Goal: Task Accomplishment & Management: Use online tool/utility

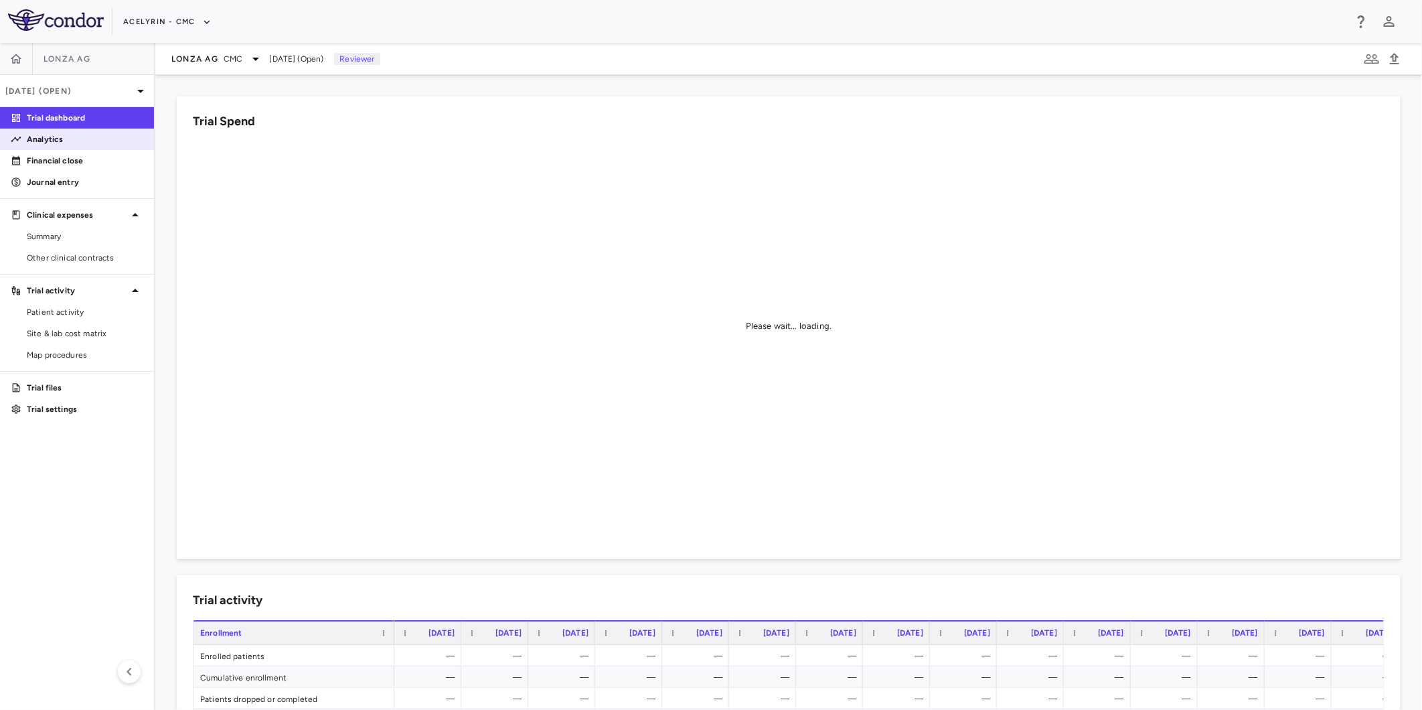
click at [54, 141] on p "Analytics" at bounding box center [85, 139] width 116 height 12
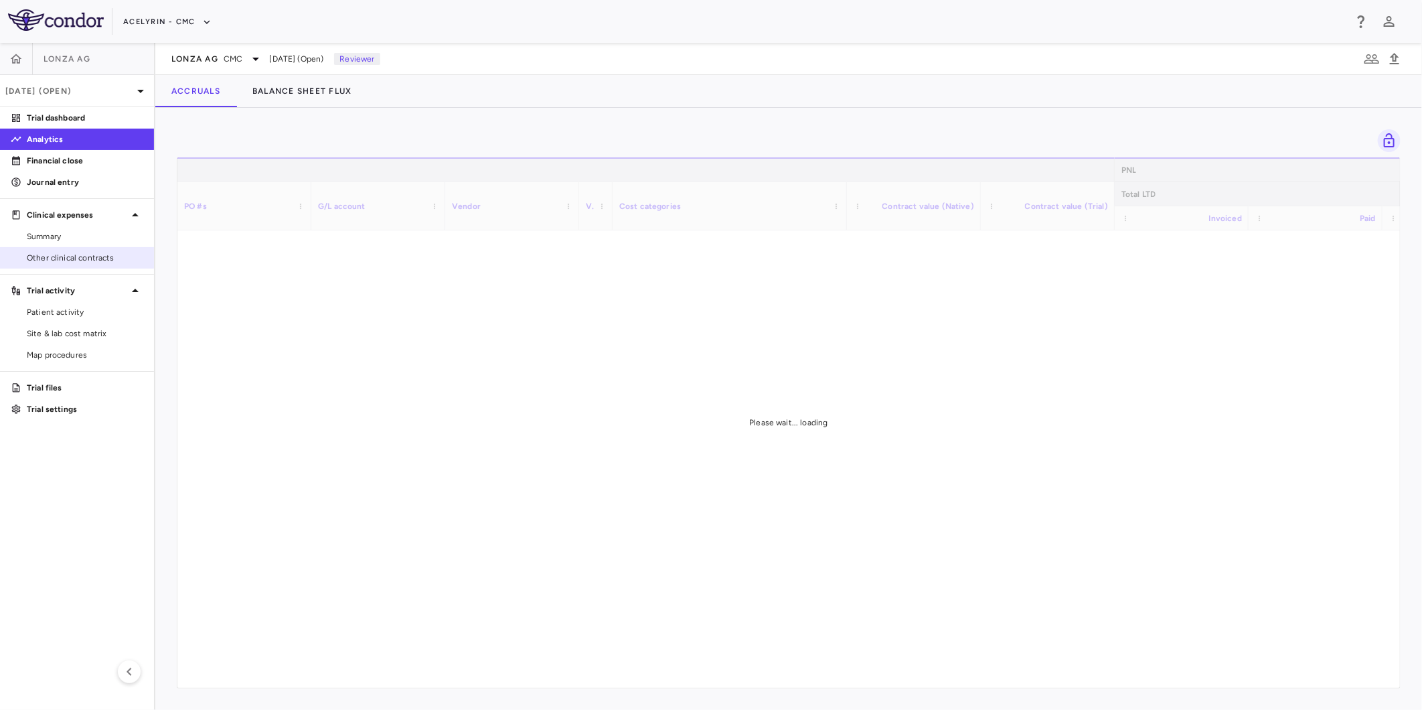
click at [63, 255] on span "Other clinical contracts" at bounding box center [85, 258] width 116 height 12
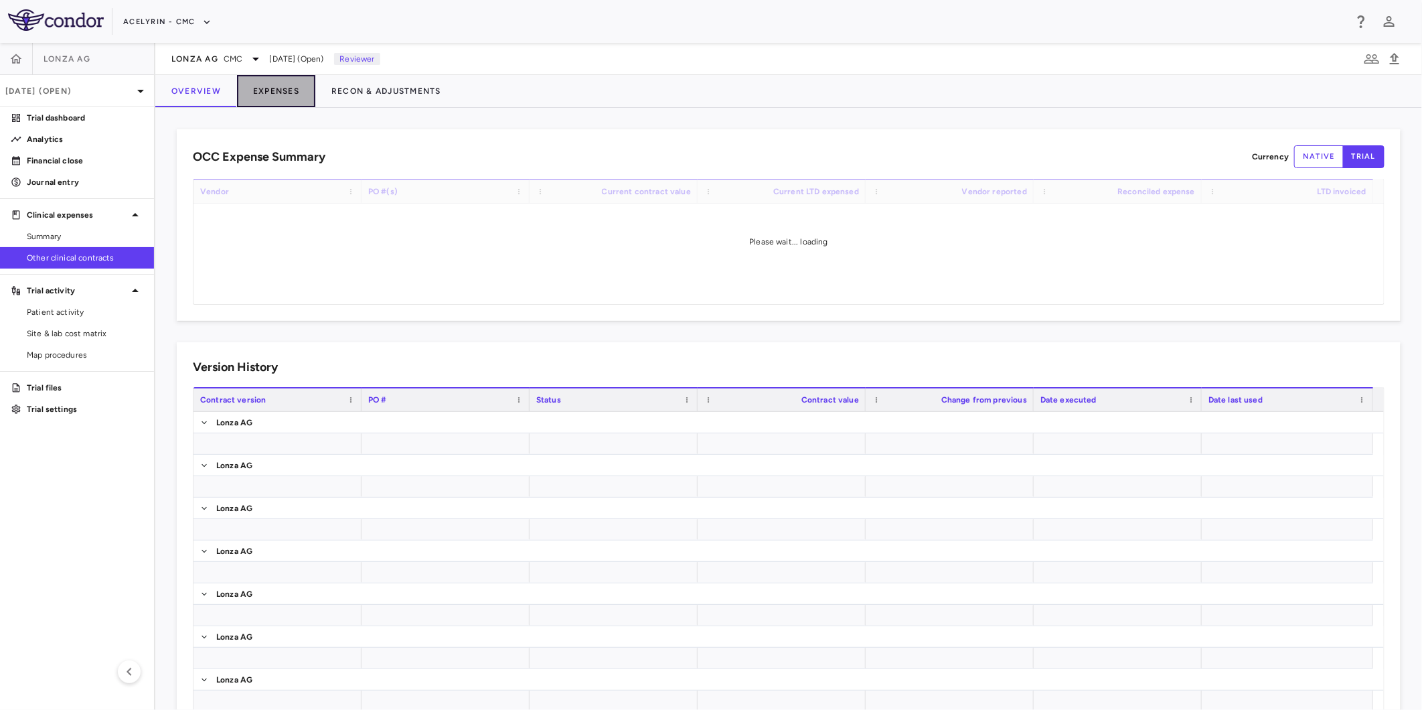
click at [274, 88] on button "Expenses" at bounding box center [276, 91] width 78 height 32
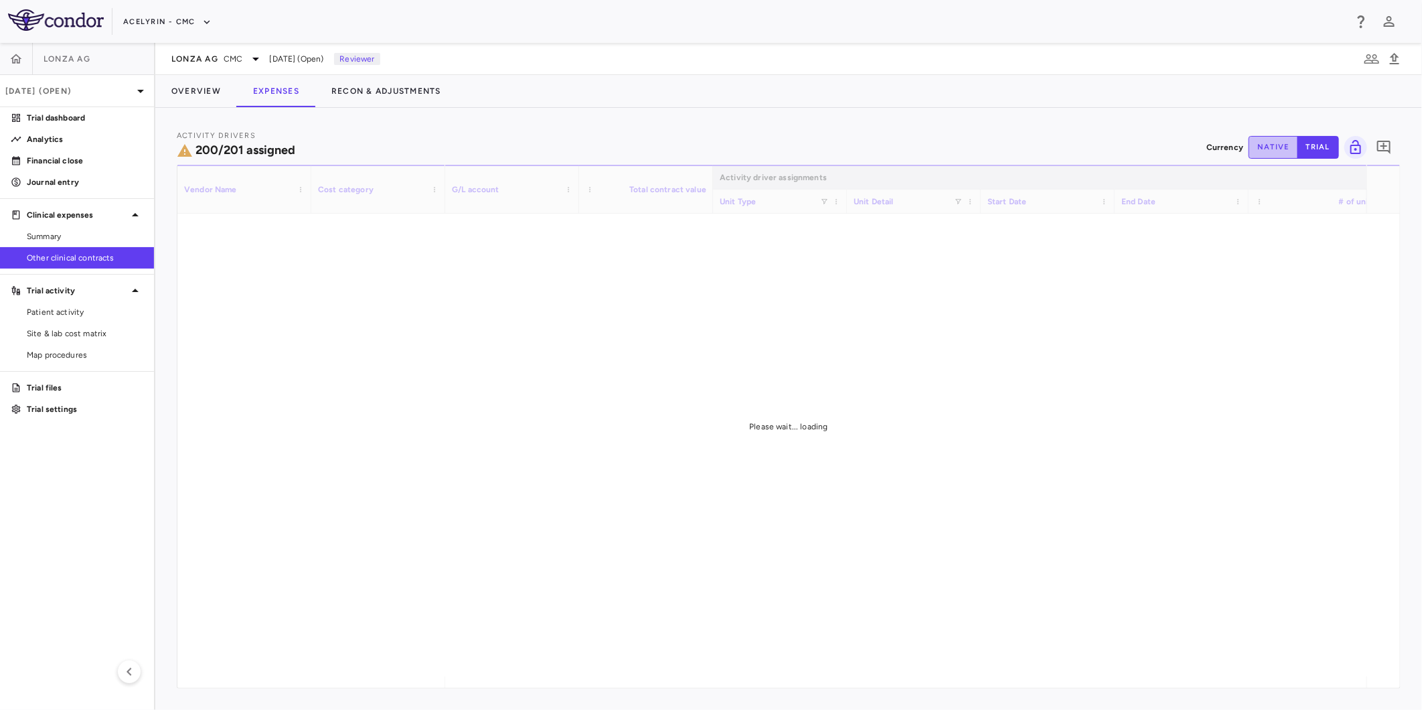
click at [1270, 147] on button "native" at bounding box center [1274, 147] width 50 height 23
click at [162, 23] on button "Acelyrin - CMC" at bounding box center [167, 21] width 88 height 21
click at [183, 94] on li "Acelyrin - Translational" at bounding box center [179, 88] width 112 height 20
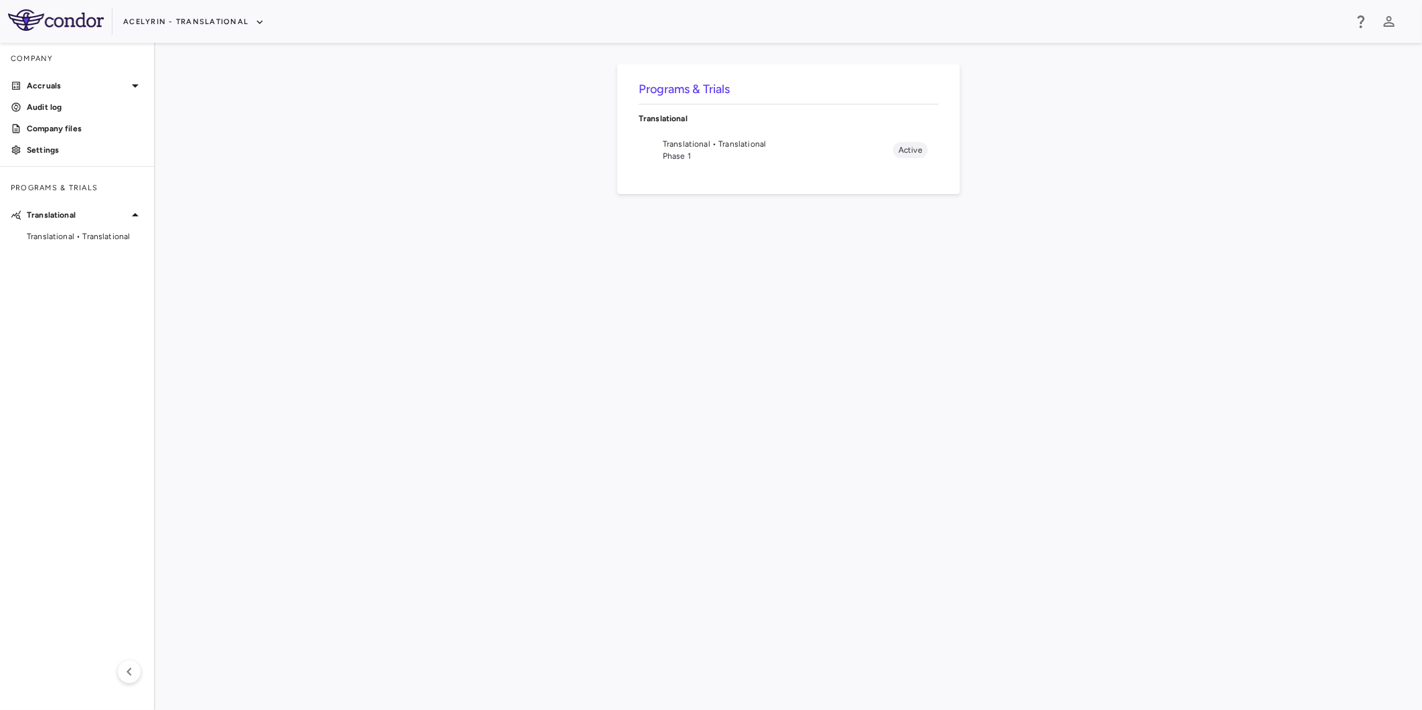
click at [752, 154] on span "Phase 1" at bounding box center [778, 156] width 230 height 12
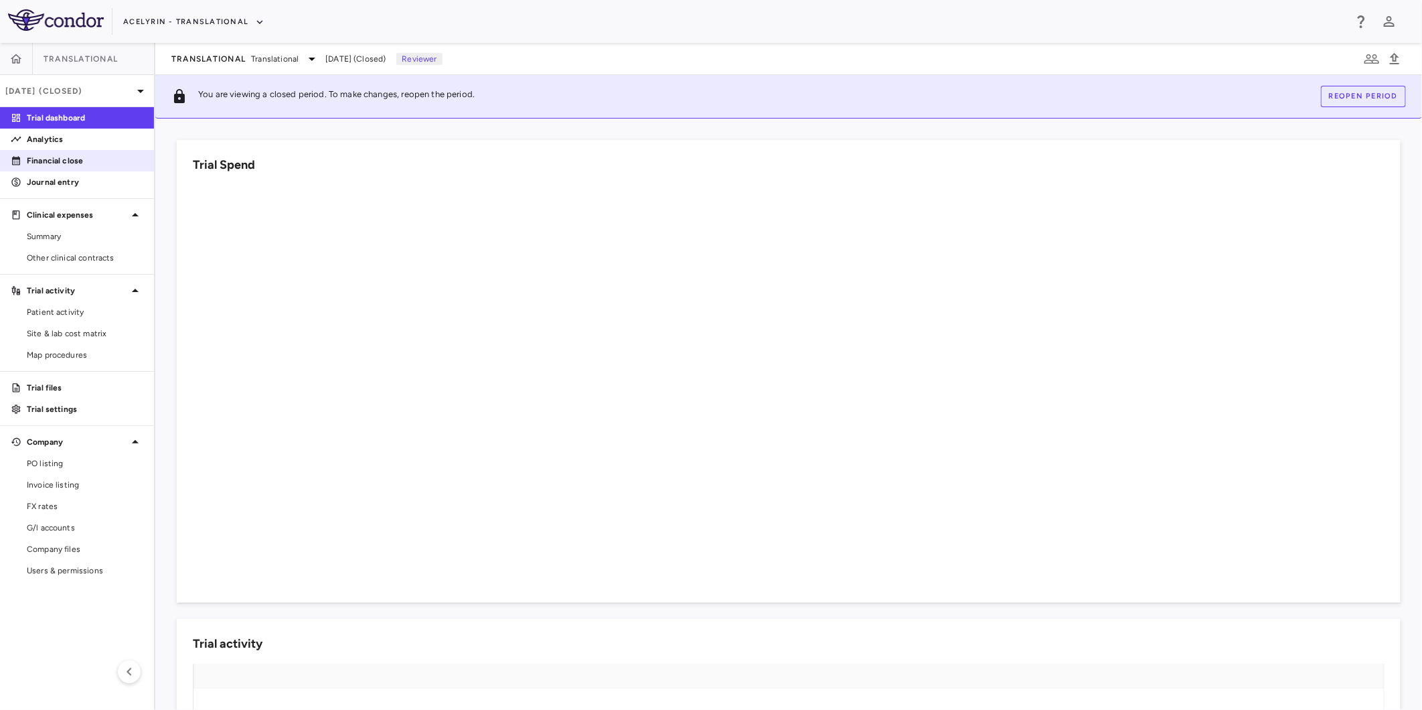
click at [64, 159] on p "Financial close" at bounding box center [85, 161] width 116 height 12
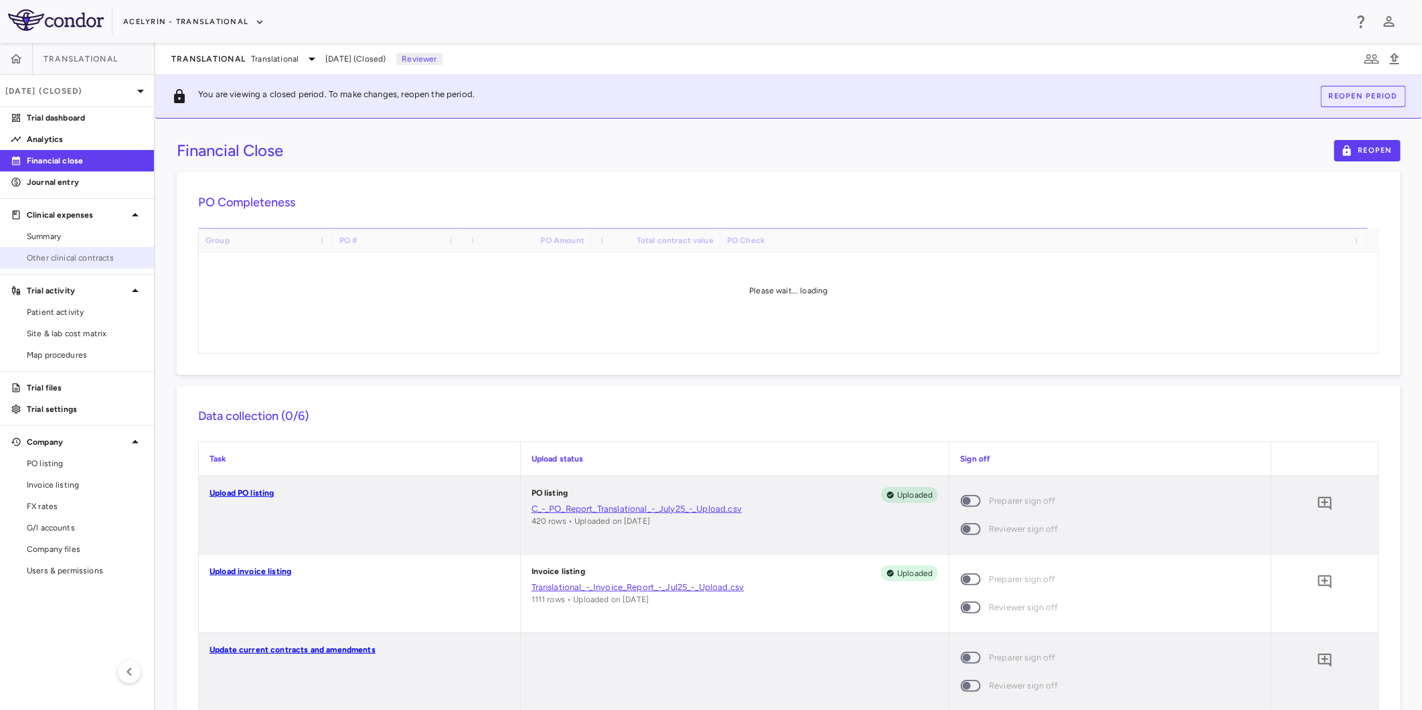
click at [70, 254] on span "Other clinical contracts" at bounding box center [85, 258] width 116 height 12
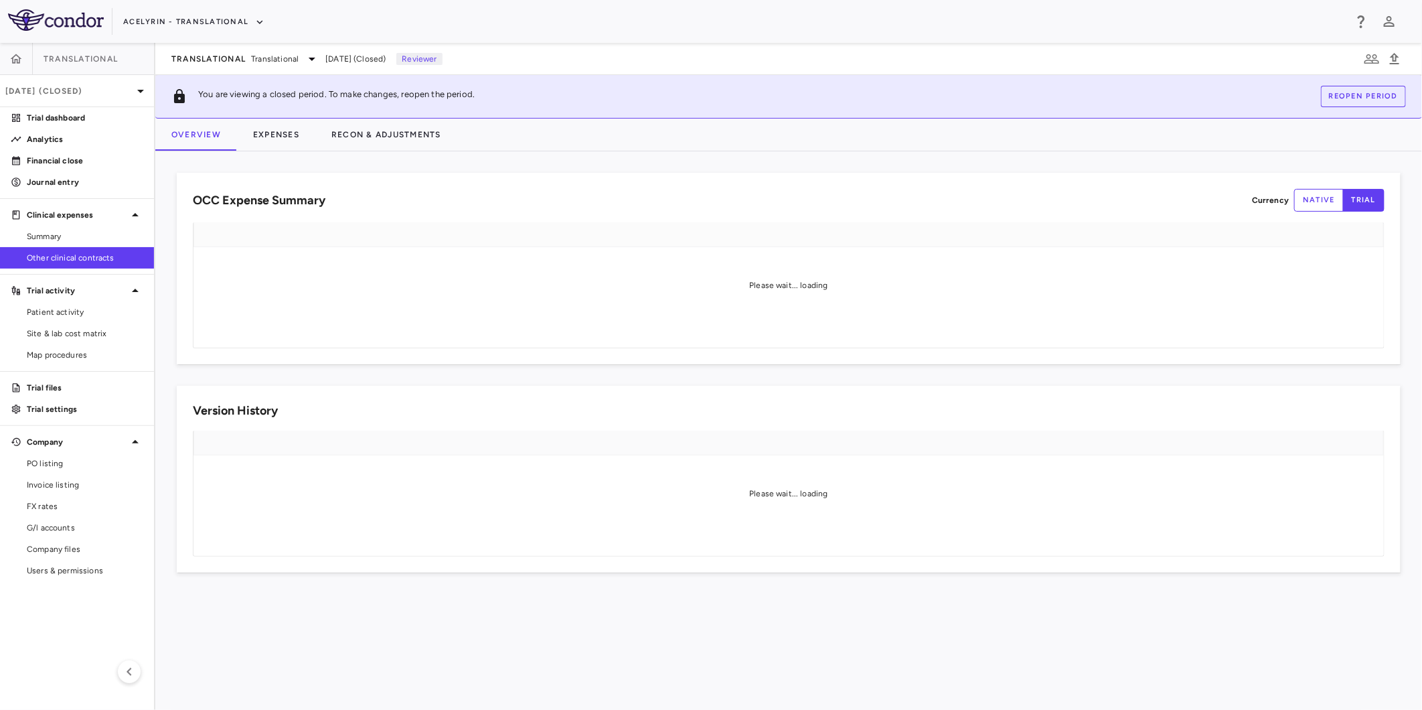
click at [1326, 197] on button "native" at bounding box center [1319, 200] width 50 height 23
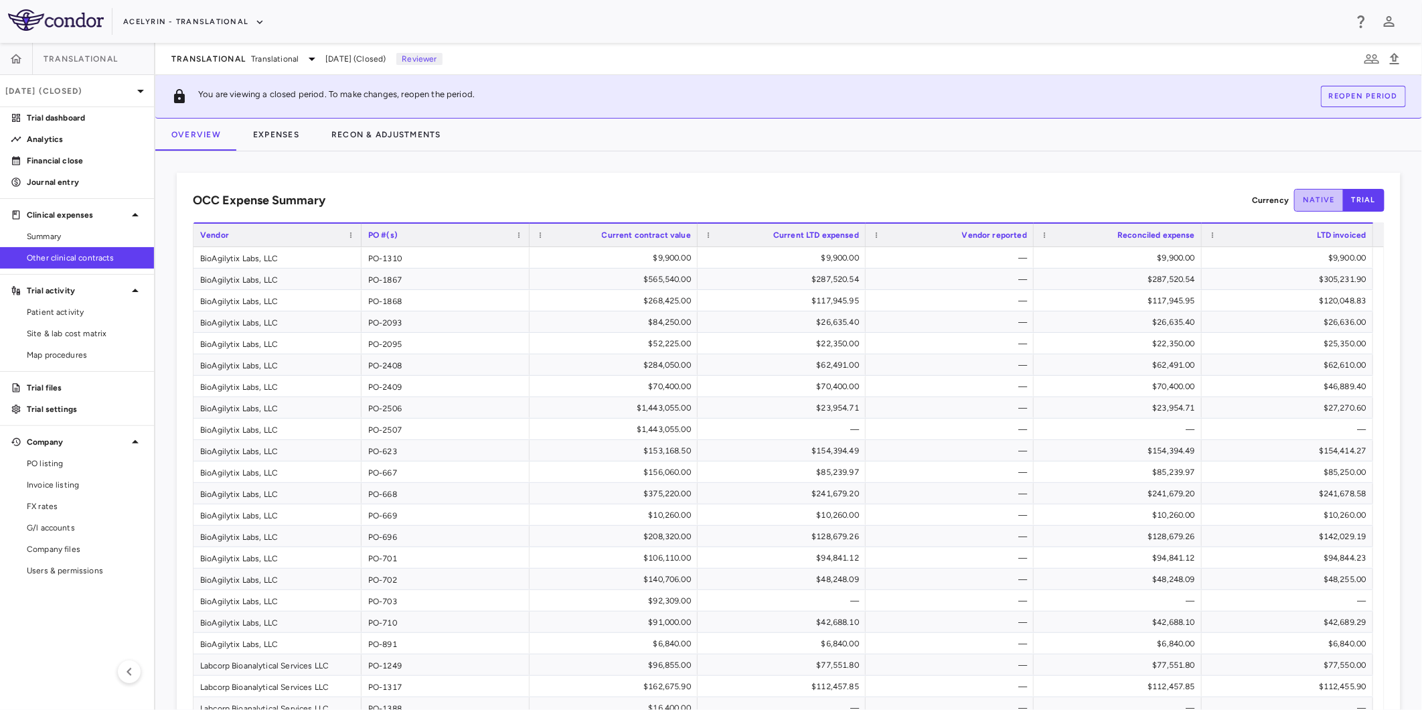
click at [1306, 202] on button "native" at bounding box center [1319, 200] width 50 height 23
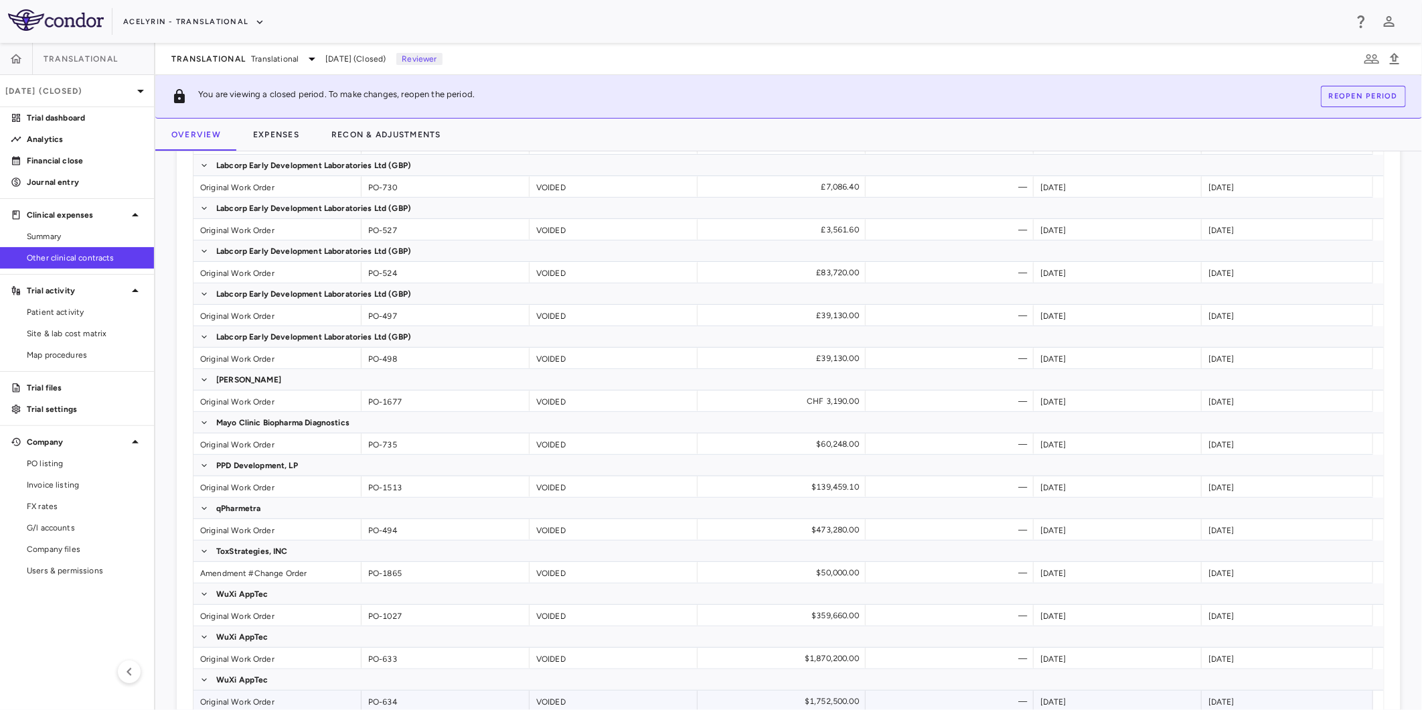
scroll to position [3402, 0]
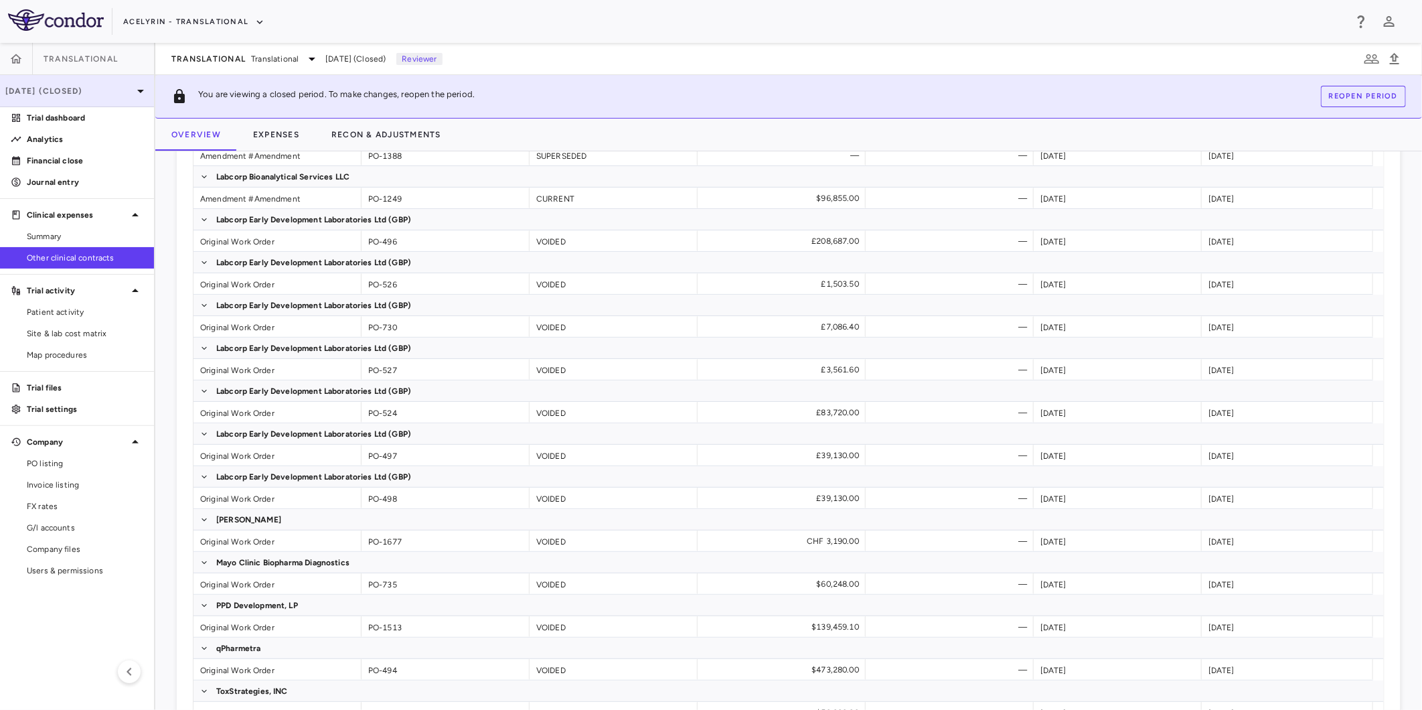
click at [128, 90] on p "[DATE] (Closed)" at bounding box center [68, 91] width 127 height 12
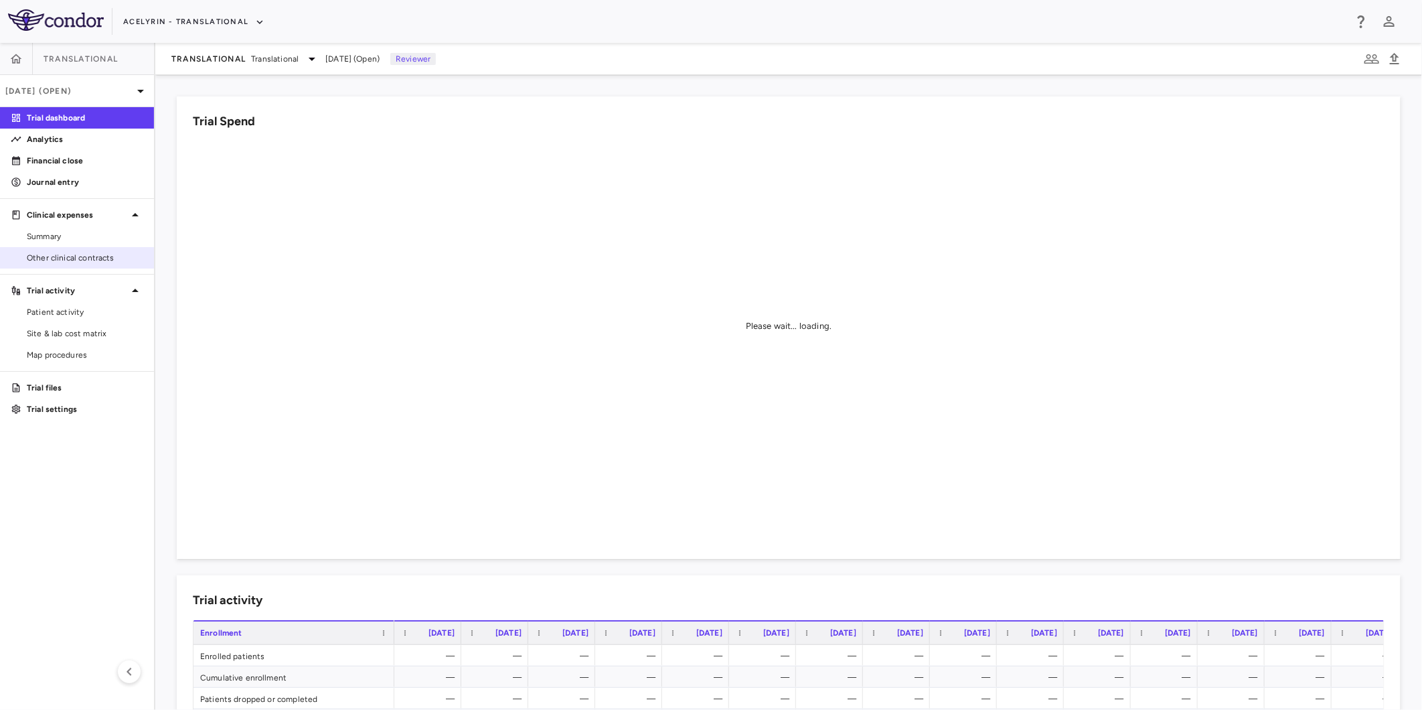
click at [52, 254] on span "Other clinical contracts" at bounding box center [85, 258] width 116 height 12
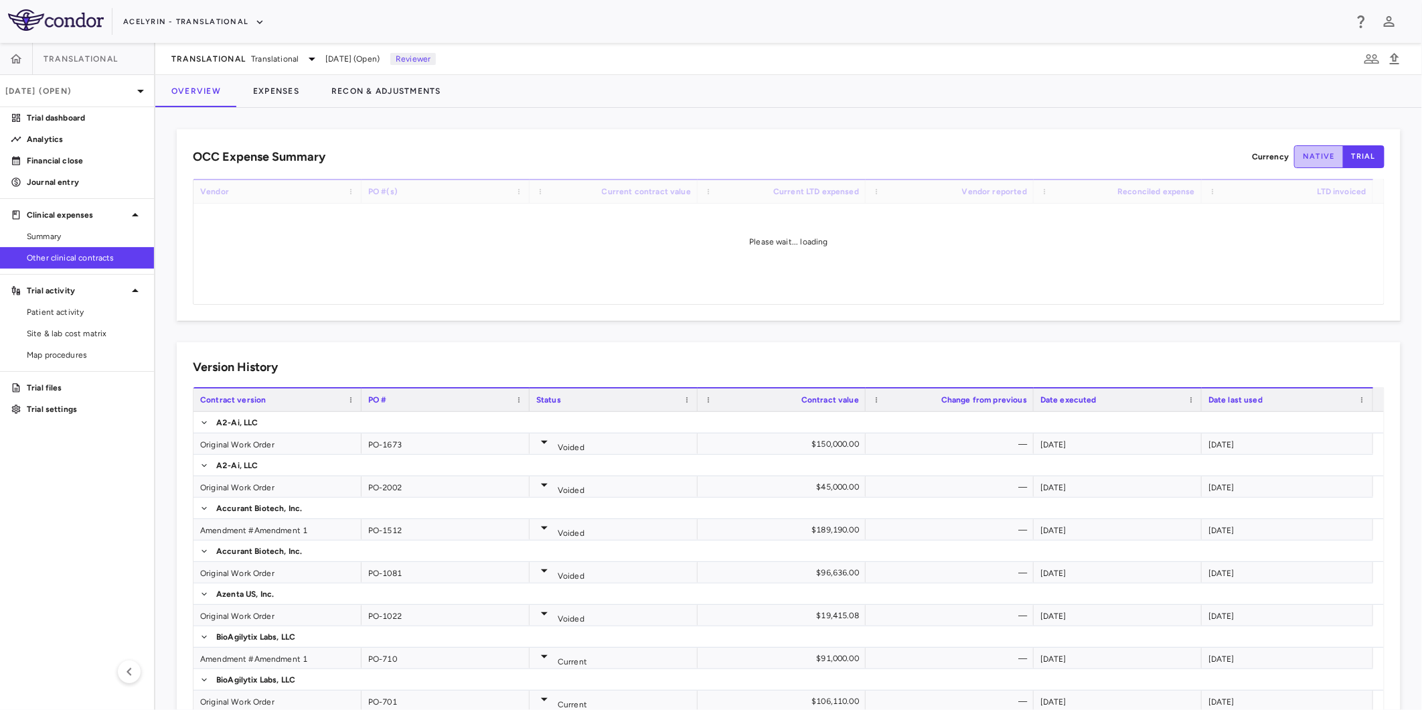
click at [1306, 155] on button "native" at bounding box center [1319, 156] width 50 height 23
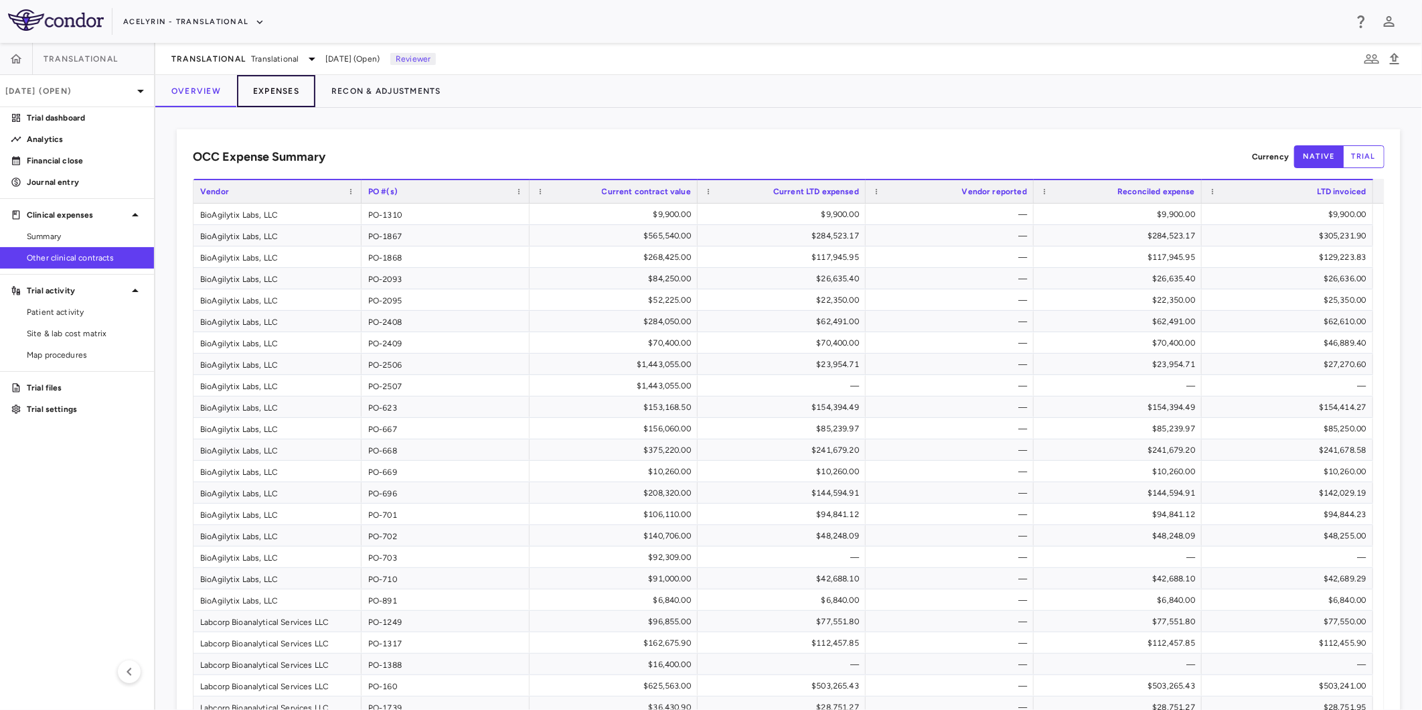
click at [277, 86] on button "Expenses" at bounding box center [276, 91] width 78 height 32
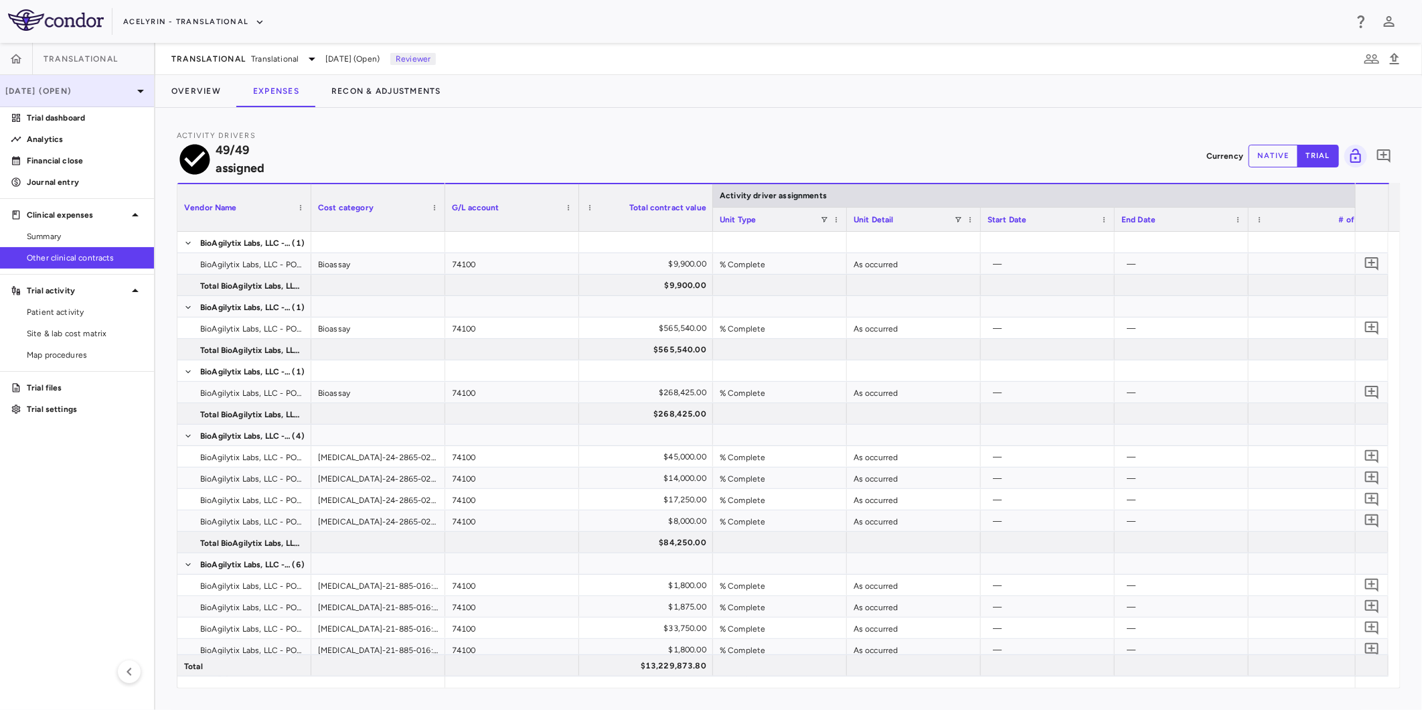
click at [110, 102] on div "[DATE] (Open)" at bounding box center [77, 91] width 154 height 32
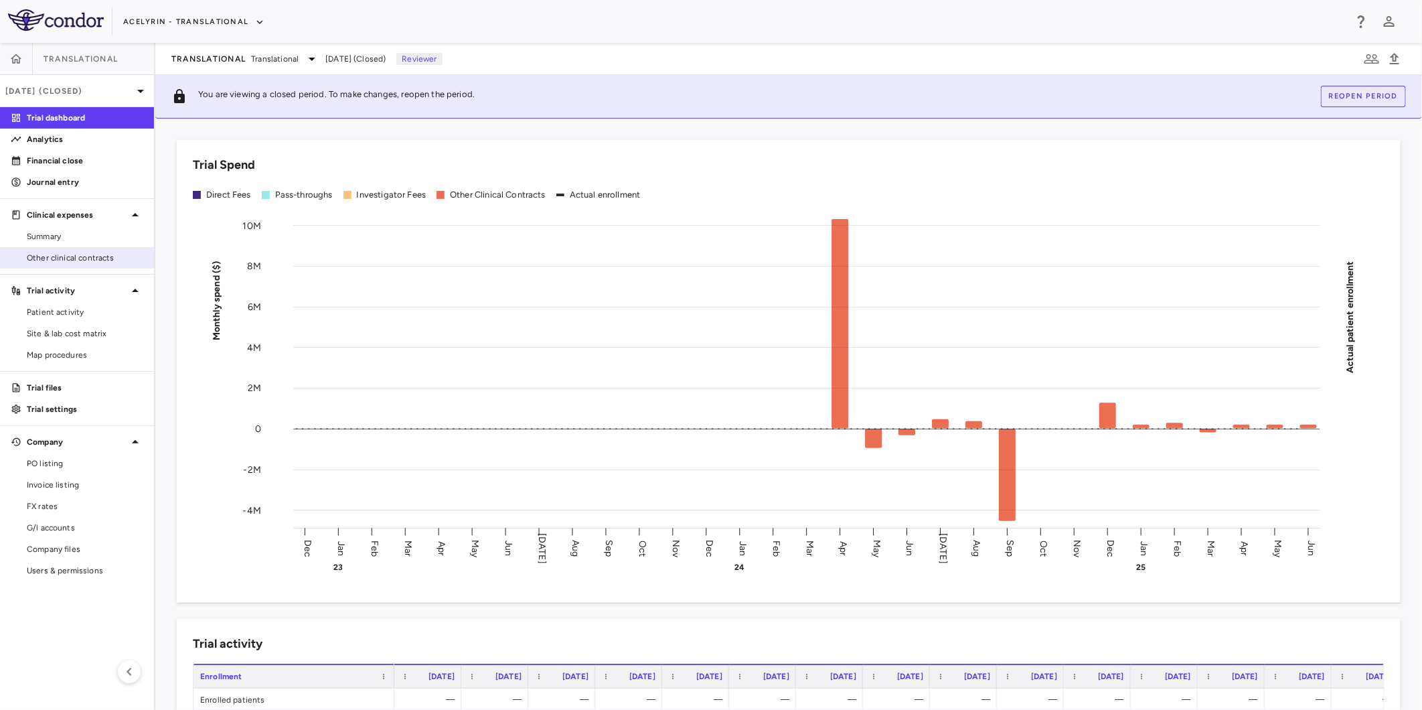
click at [66, 264] on link "Other clinical contracts" at bounding box center [77, 258] width 154 height 20
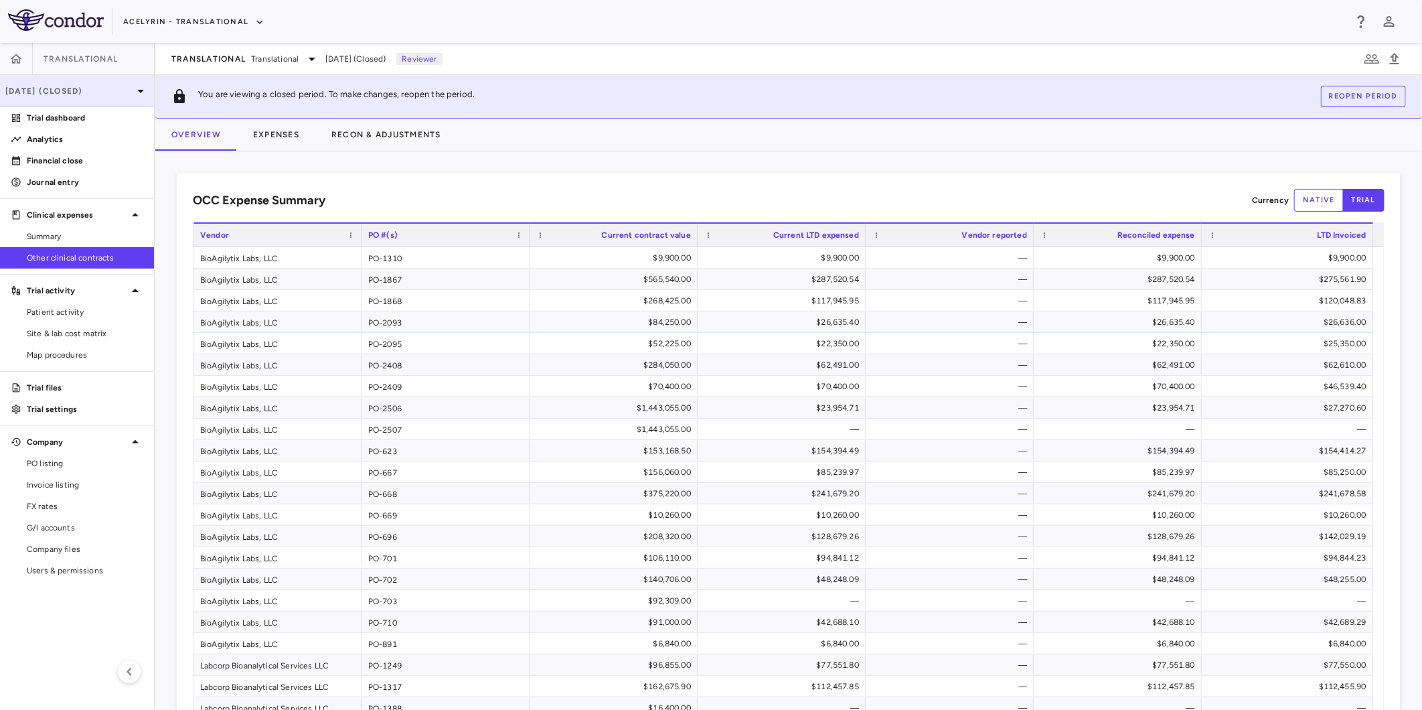
click at [74, 92] on p "[DATE] (Closed)" at bounding box center [68, 91] width 127 height 12
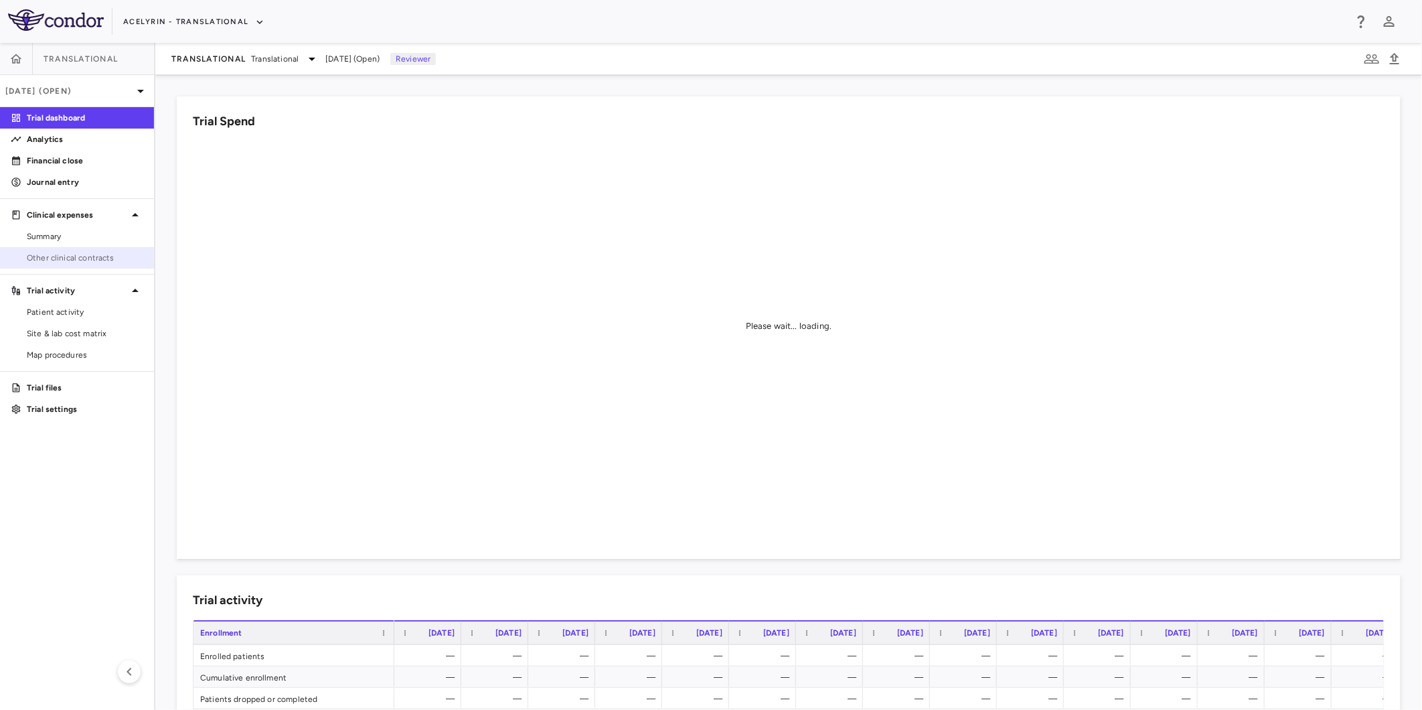
click at [68, 263] on span "Other clinical contracts" at bounding box center [85, 258] width 116 height 12
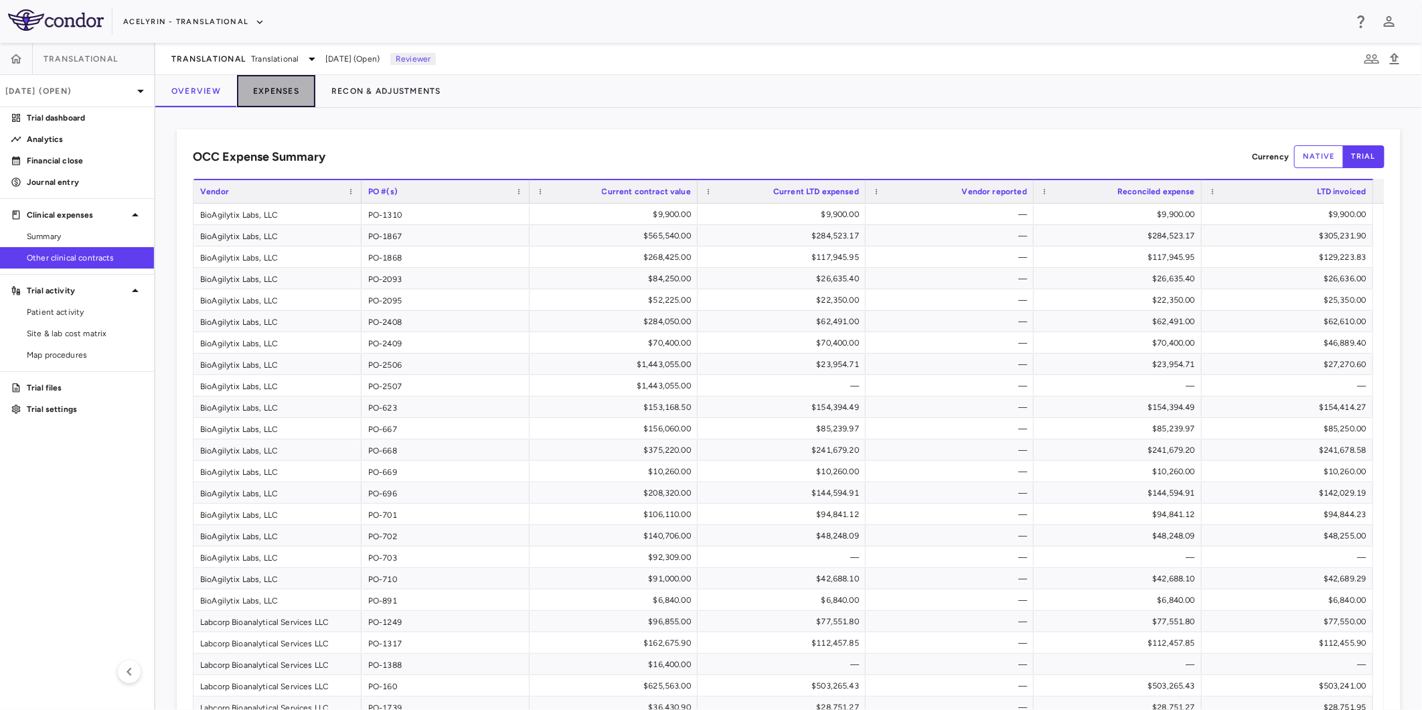
click at [284, 92] on button "Expenses" at bounding box center [276, 91] width 78 height 32
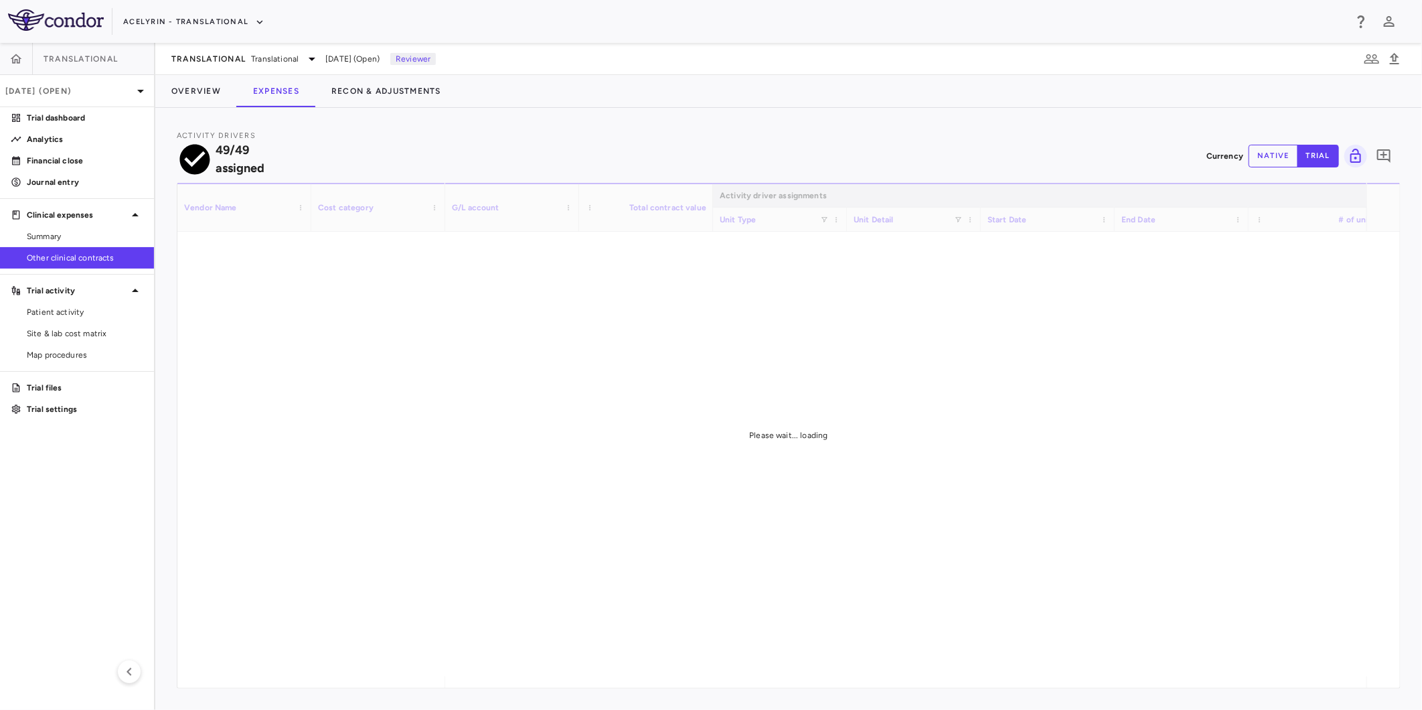
click at [1273, 151] on button "native" at bounding box center [1274, 156] width 50 height 23
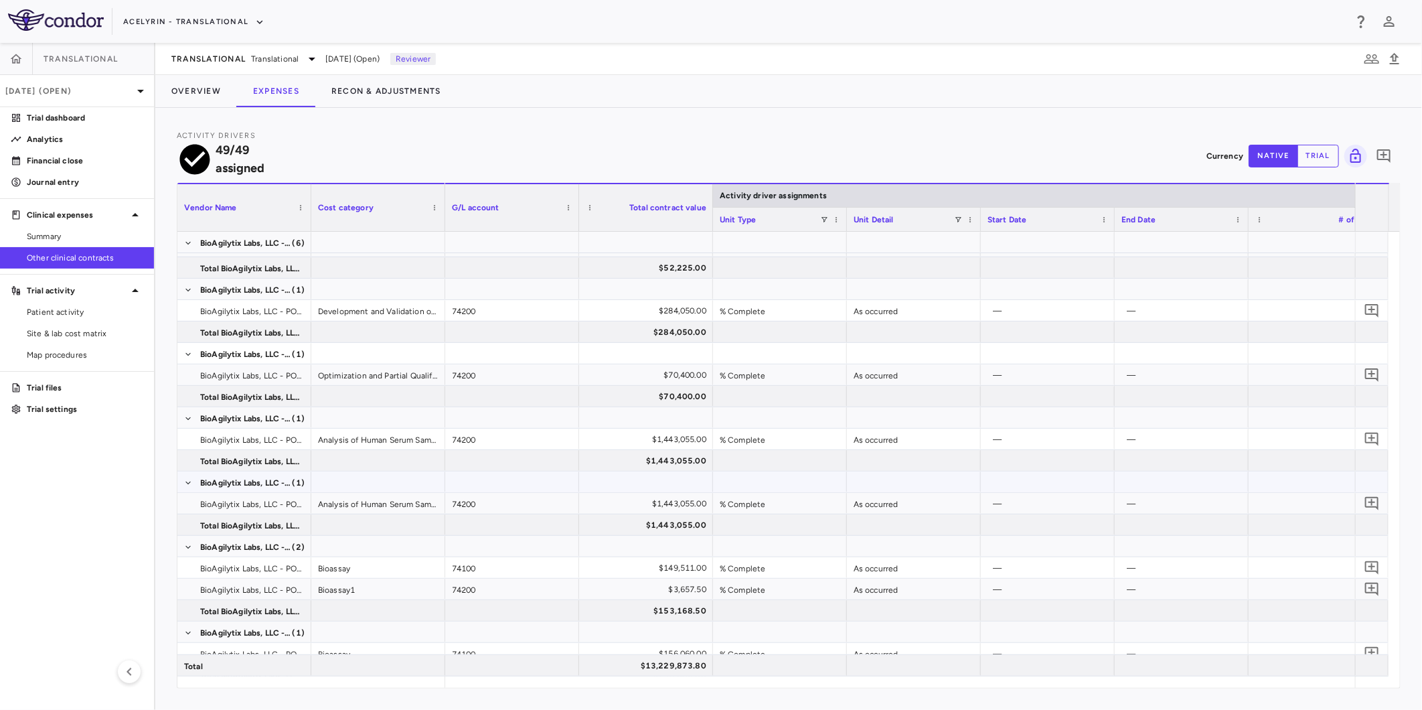
scroll to position [1093, 0]
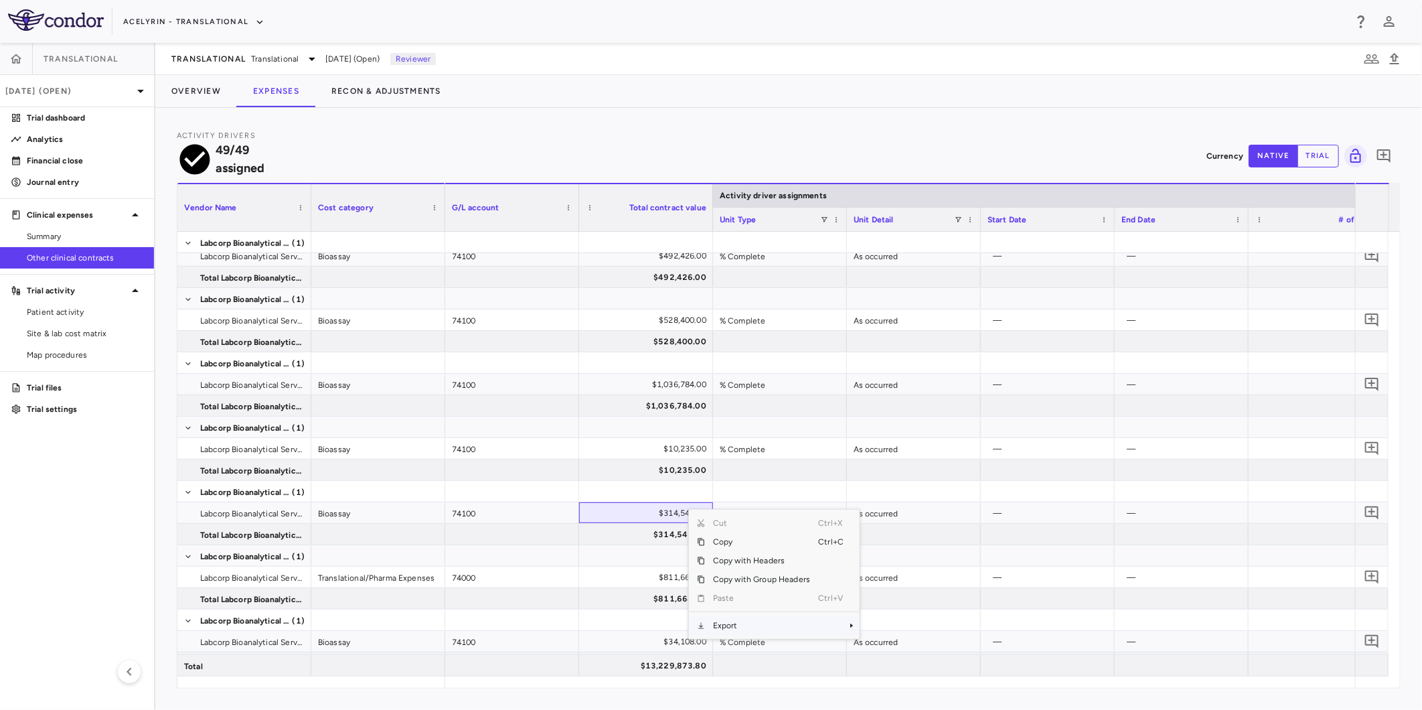
click at [732, 616] on span "Export" at bounding box center [761, 625] width 113 height 19
click at [908, 639] on span "Excel Export" at bounding box center [904, 648] width 63 height 19
click at [765, 108] on div "Activity Drivers 49/49 assigned Currency native trial 0 Vendor Name Drag here t…" at bounding box center [788, 409] width 1267 height 602
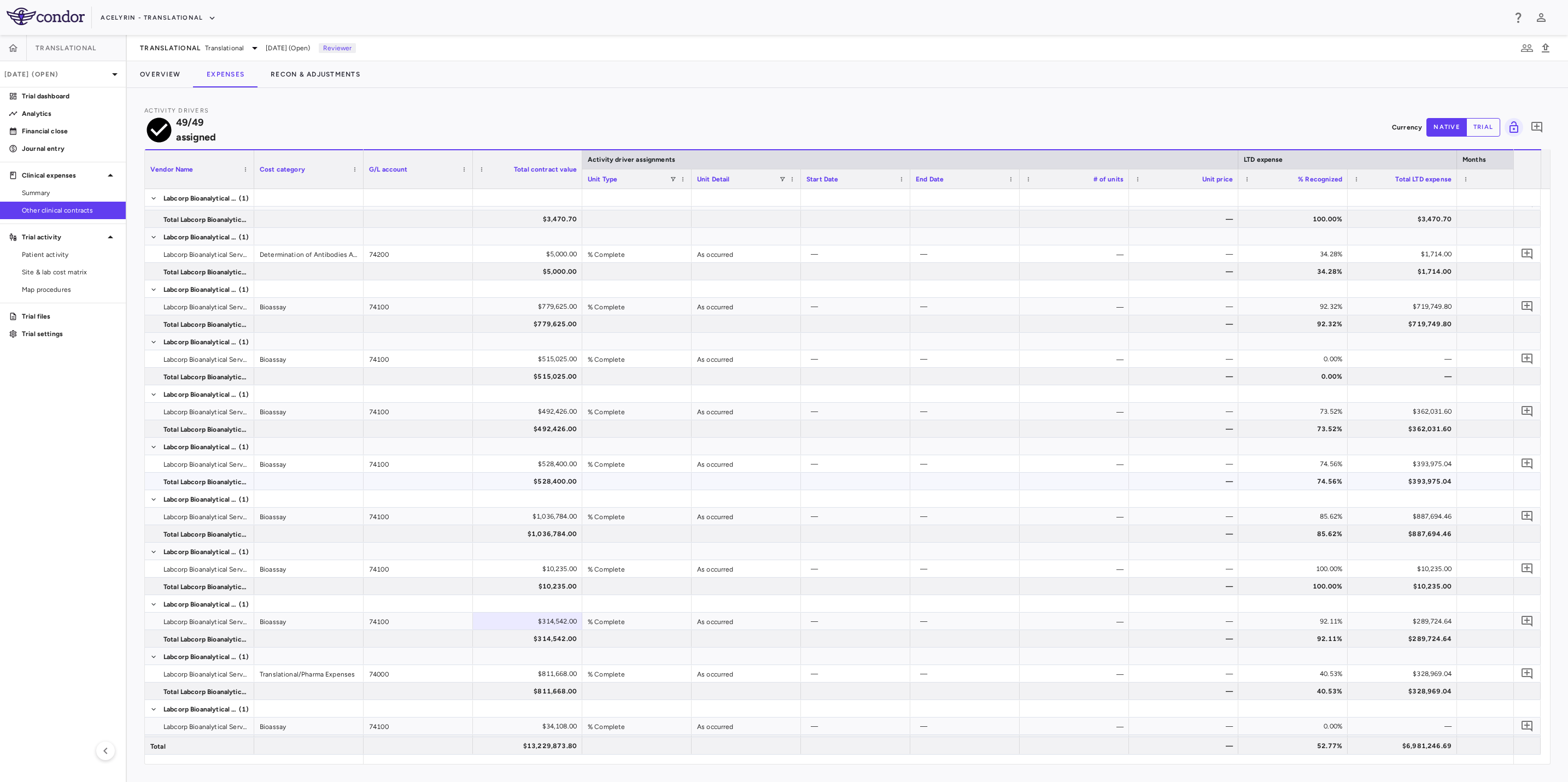
scroll to position [1694, 0]
